Goal: Task Accomplishment & Management: Use online tool/utility

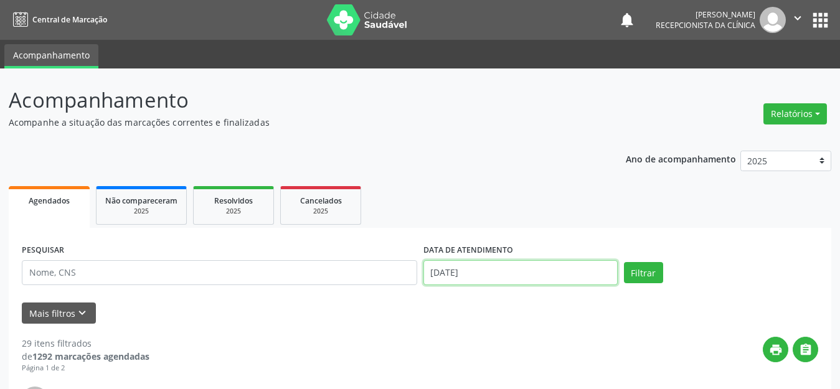
click at [514, 264] on input "[DATE]" at bounding box center [520, 272] width 194 height 25
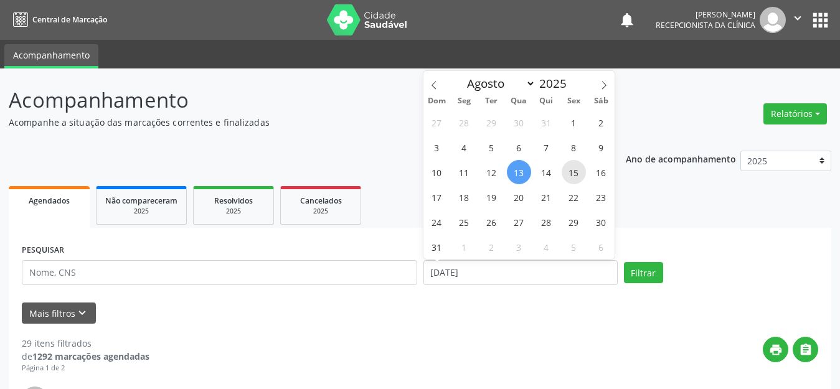
click at [575, 171] on span "15" at bounding box center [573, 172] width 24 height 24
type input "[DATE]"
click at [575, 171] on span "15" at bounding box center [573, 172] width 24 height 24
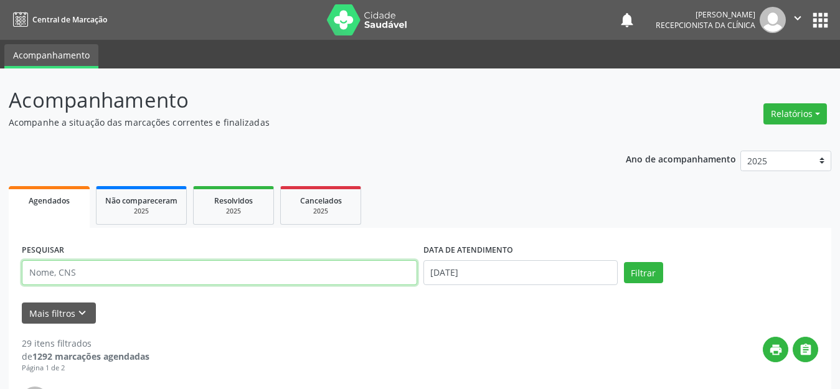
click at [265, 274] on input "text" at bounding box center [219, 272] width 395 height 25
paste input "[PERSON_NAME]"
click at [624, 262] on button "Filtrar" at bounding box center [643, 272] width 39 height 21
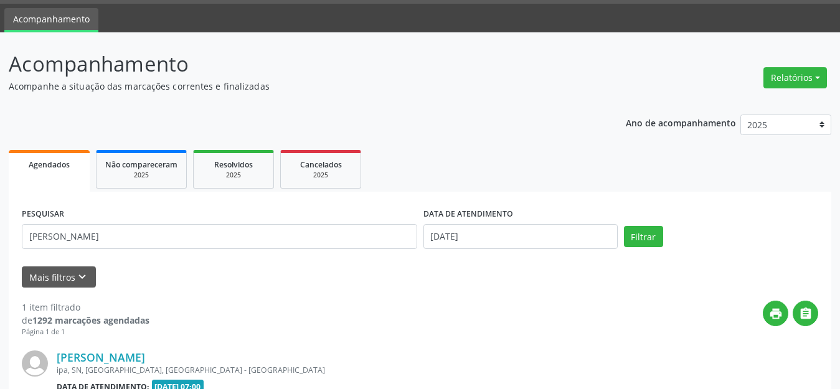
scroll to position [174, 0]
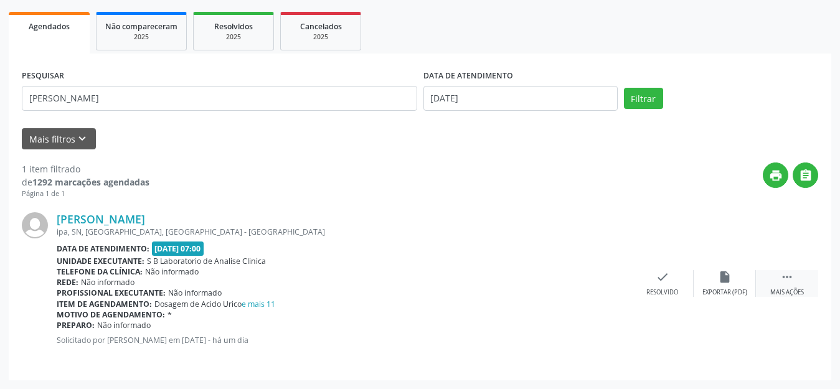
click at [789, 282] on icon "" at bounding box center [787, 277] width 14 height 14
click at [604, 294] on div "Imprimir" at bounding box center [600, 292] width 28 height 9
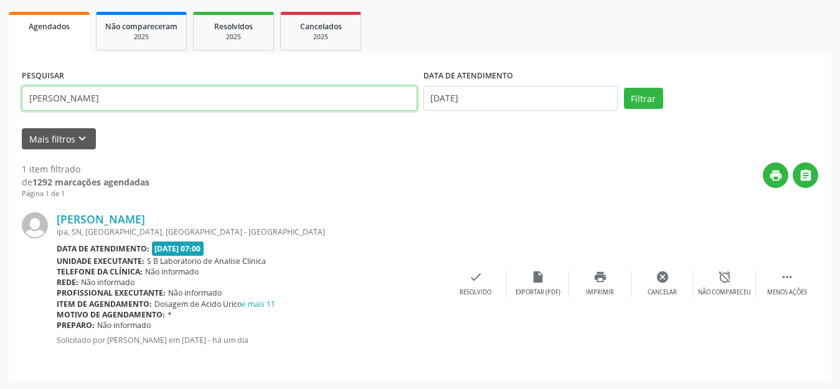
drag, startPoint x: 231, startPoint y: 105, endPoint x: 0, endPoint y: 126, distance: 231.9
click at [0, 126] on div "Acompanhamento Acompanhe a situação das marcações correntes e finalizadas Relat…" at bounding box center [420, 141] width 840 height 495
paste input "[PERSON_NAME]"
type input "[PERSON_NAME]"
click at [624, 88] on button "Filtrar" at bounding box center [643, 98] width 39 height 21
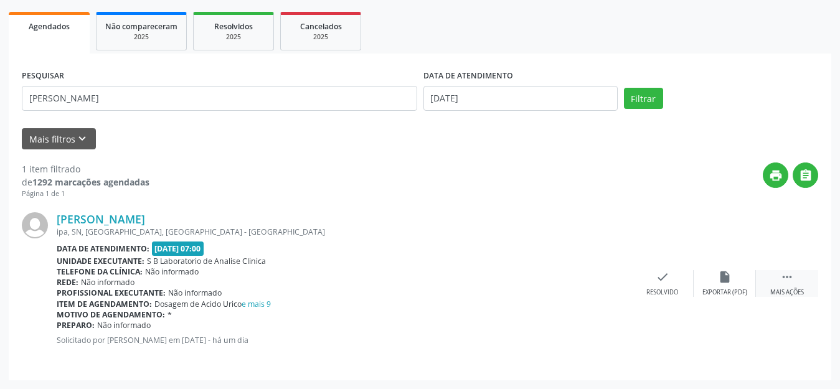
click at [795, 293] on div "Mais ações" at bounding box center [787, 292] width 34 height 9
click at [617, 286] on div "print Imprimir" at bounding box center [600, 283] width 62 height 27
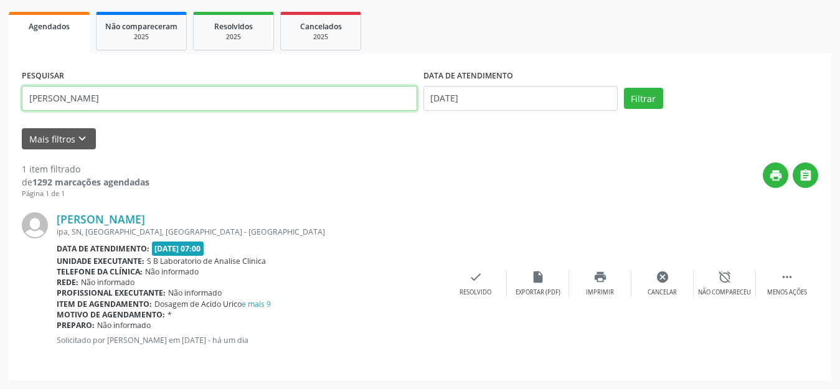
drag, startPoint x: 208, startPoint y: 96, endPoint x: 0, endPoint y: 111, distance: 209.0
click at [0, 111] on div "Acompanhamento Acompanhe a situação das marcações correntes e finalizadas Relat…" at bounding box center [420, 141] width 840 height 495
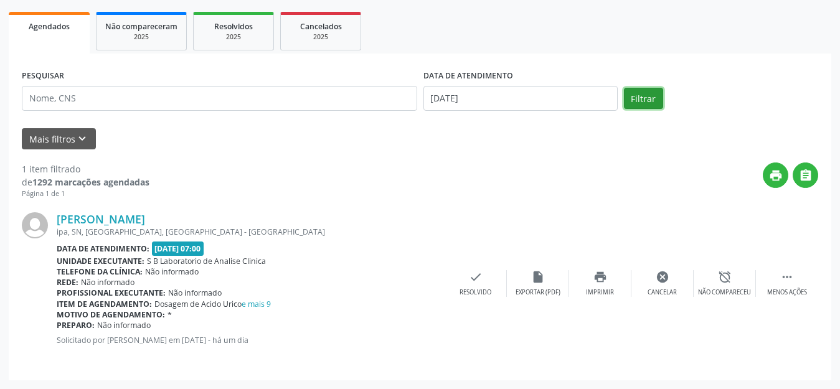
click at [645, 98] on button "Filtrar" at bounding box center [643, 98] width 39 height 21
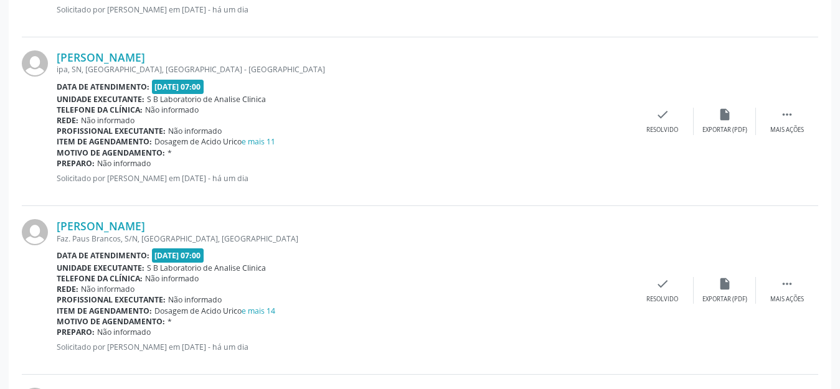
scroll to position [1917, 0]
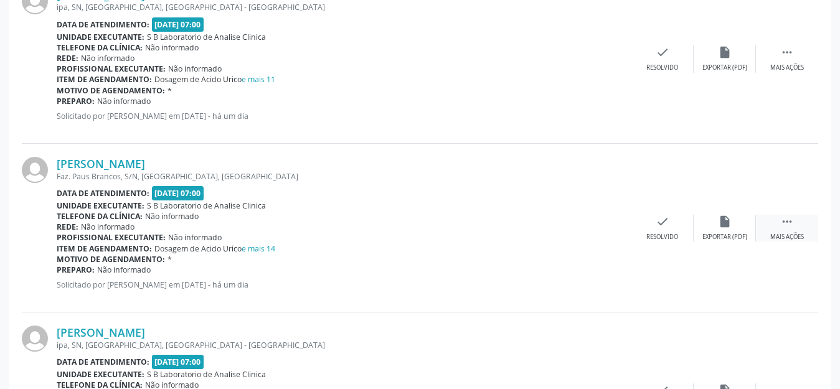
click at [783, 228] on div " Mais ações" at bounding box center [787, 228] width 62 height 27
click at [596, 233] on div "Imprimir" at bounding box center [600, 237] width 28 height 9
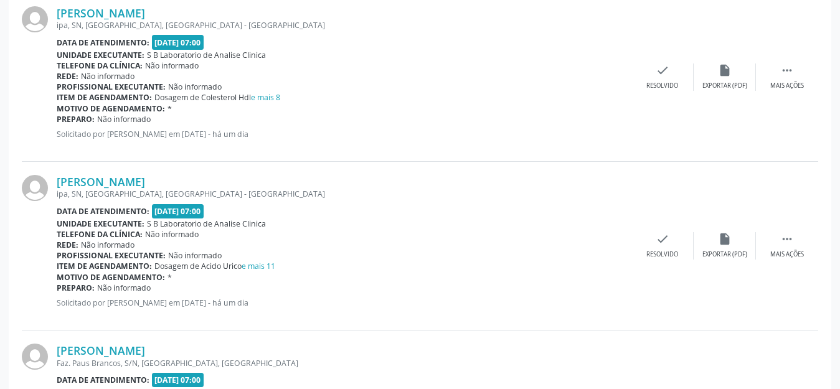
scroll to position [1668, 0]
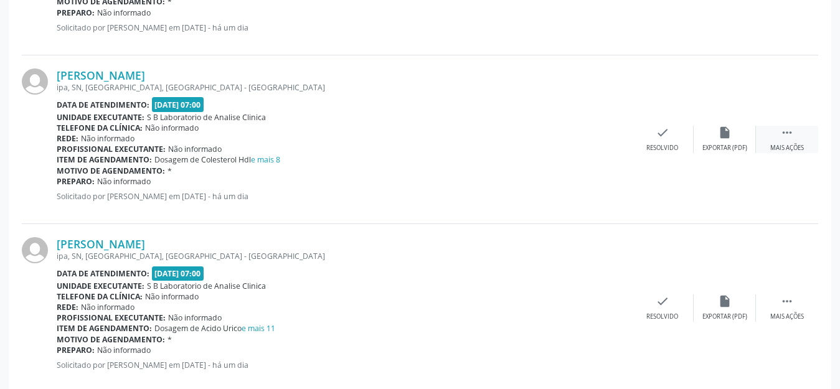
click at [777, 138] on div " Mais ações" at bounding box center [787, 139] width 62 height 27
click at [592, 141] on div "print Imprimir" at bounding box center [600, 139] width 62 height 27
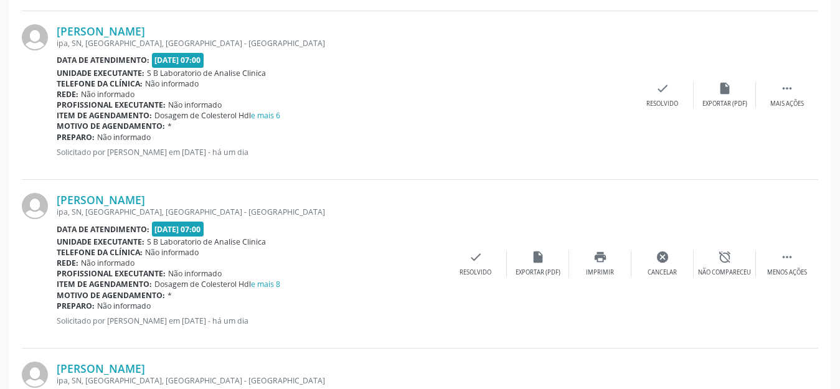
scroll to position [1481, 0]
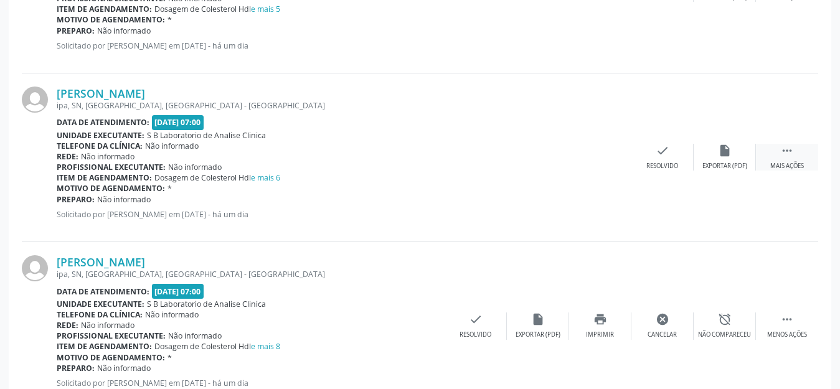
click at [792, 166] on div "Mais ações" at bounding box center [787, 166] width 34 height 9
click at [599, 157] on div "print Imprimir" at bounding box center [600, 157] width 62 height 27
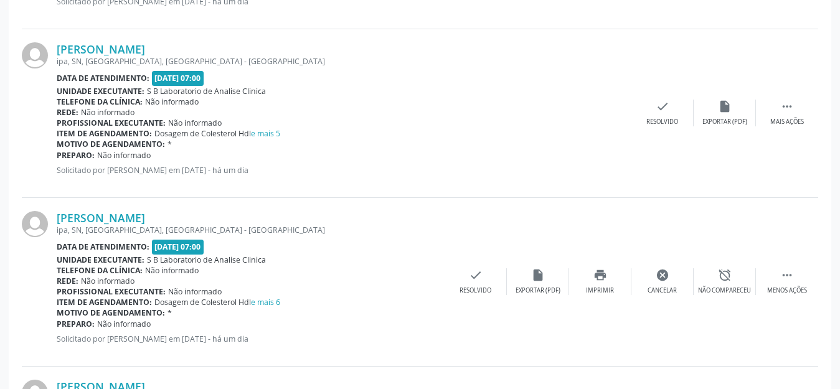
scroll to position [1294, 0]
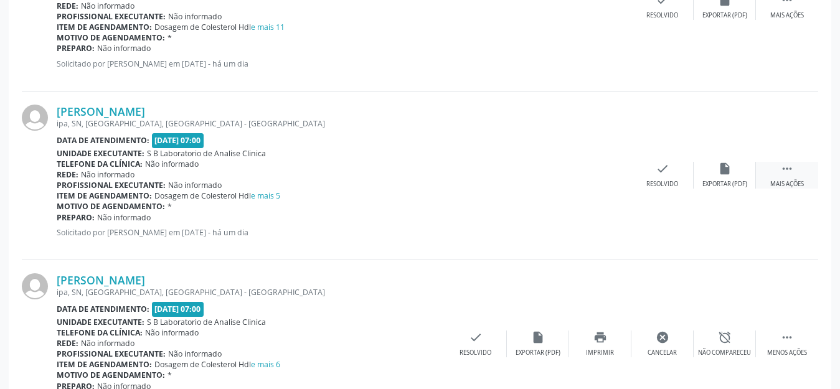
drag, startPoint x: 792, startPoint y: 185, endPoint x: 769, endPoint y: 183, distance: 23.8
click at [792, 185] on div "Mais ações" at bounding box center [787, 184] width 34 height 9
click at [591, 176] on div "print Imprimir" at bounding box center [600, 175] width 62 height 27
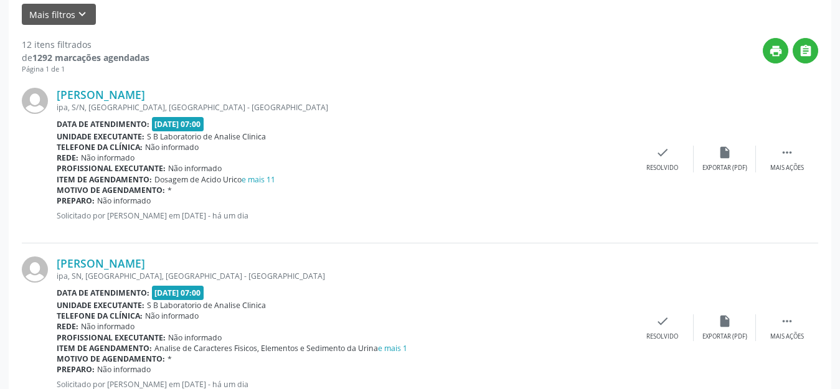
scroll to position [236, 0]
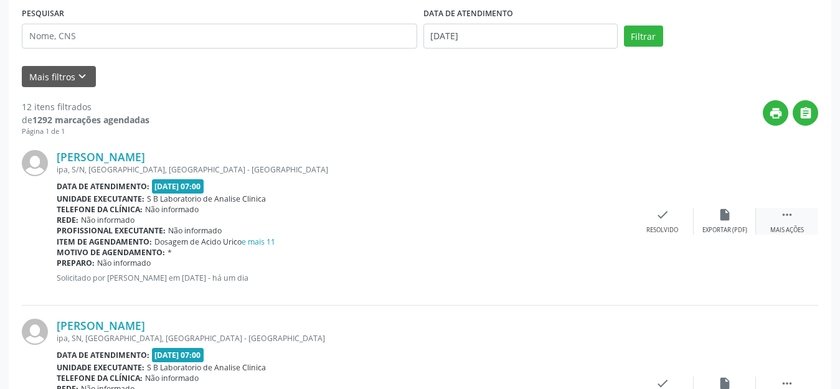
click at [805, 210] on div " Mais ações" at bounding box center [787, 221] width 62 height 27
click at [602, 218] on icon "print" at bounding box center [600, 215] width 14 height 14
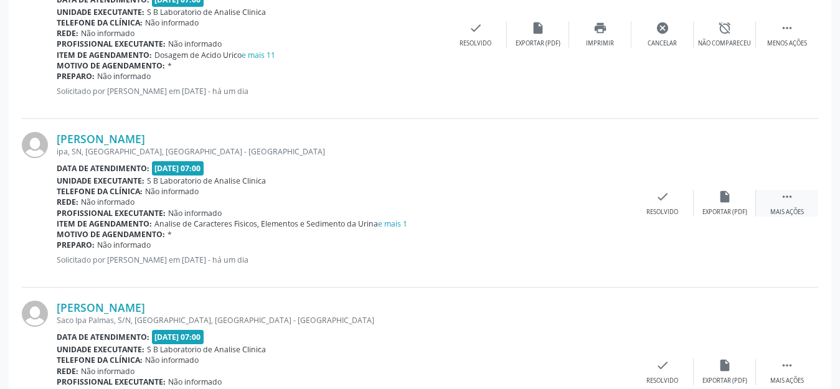
click at [794, 197] on div " Mais ações" at bounding box center [787, 203] width 62 height 27
click at [597, 205] on div "print Imprimir" at bounding box center [600, 203] width 62 height 27
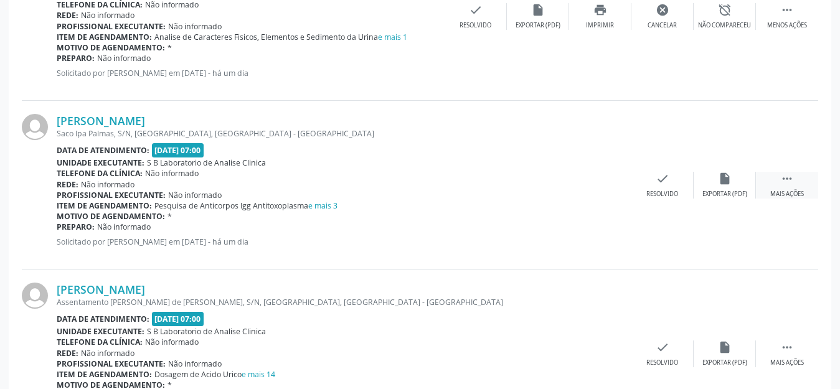
click at [789, 181] on icon "" at bounding box center [787, 179] width 14 height 14
click at [611, 176] on div "print Imprimir" at bounding box center [600, 185] width 62 height 27
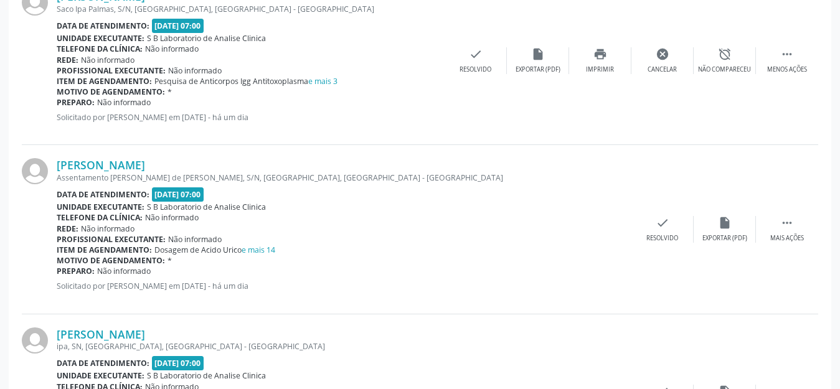
scroll to position [797, 0]
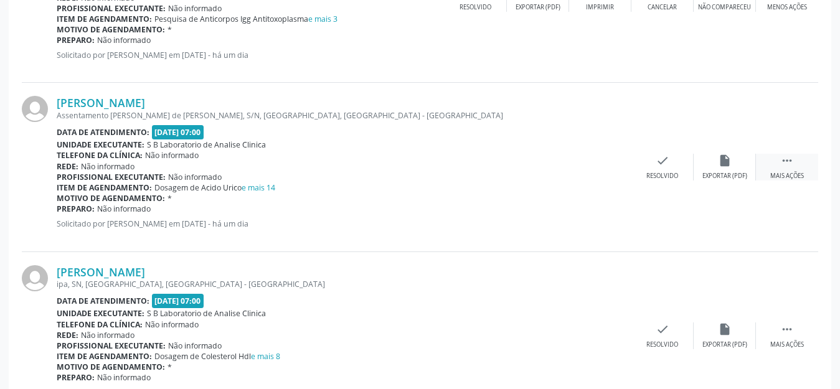
click at [794, 164] on div " Mais ações" at bounding box center [787, 167] width 62 height 27
click at [591, 170] on div "print Imprimir" at bounding box center [600, 167] width 62 height 27
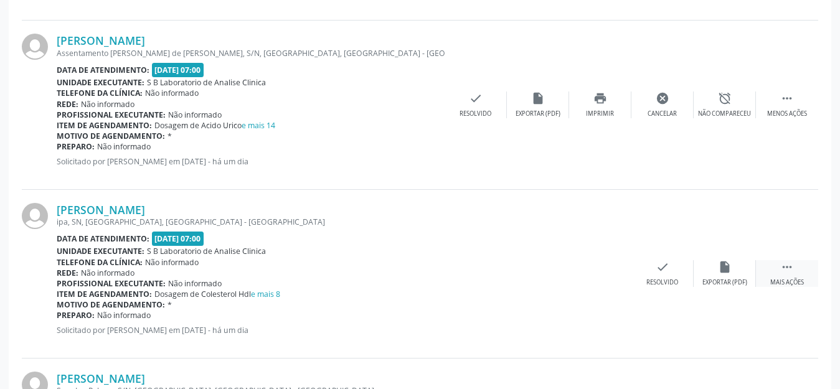
click at [779, 263] on div " Mais ações" at bounding box center [787, 273] width 62 height 27
click at [607, 270] on div "print Imprimir" at bounding box center [600, 273] width 62 height 27
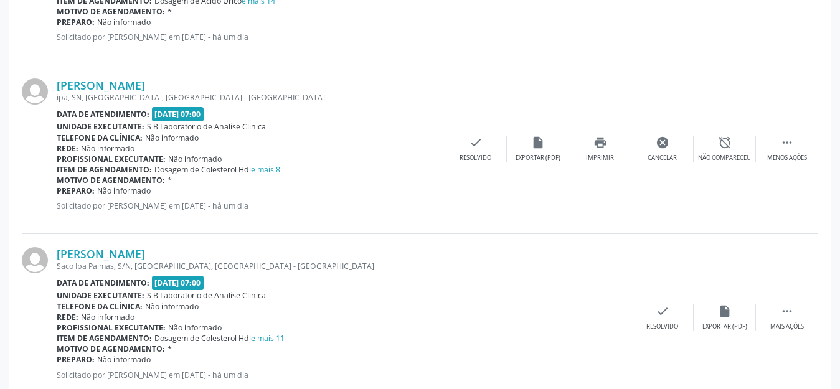
scroll to position [1108, 0]
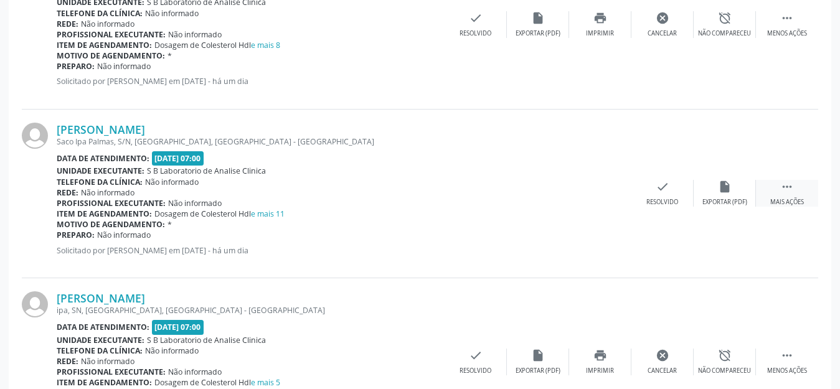
click at [798, 202] on div "Mais ações" at bounding box center [787, 202] width 34 height 9
click at [597, 198] on div "Imprimir" at bounding box center [600, 202] width 28 height 9
